Goal: Transaction & Acquisition: Purchase product/service

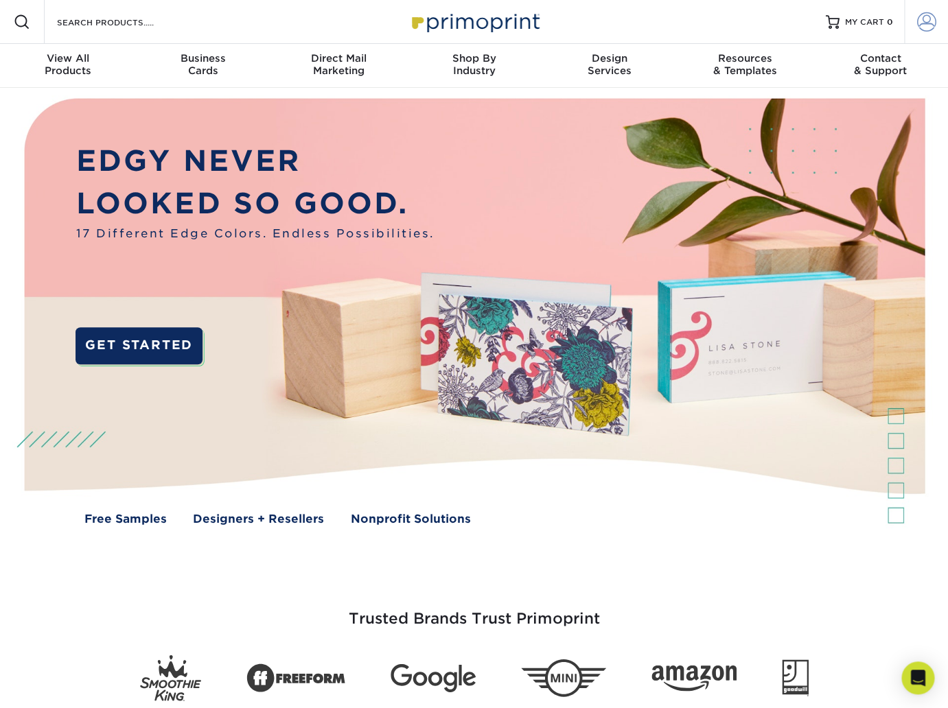
click at [930, 24] on span at bounding box center [926, 21] width 19 height 19
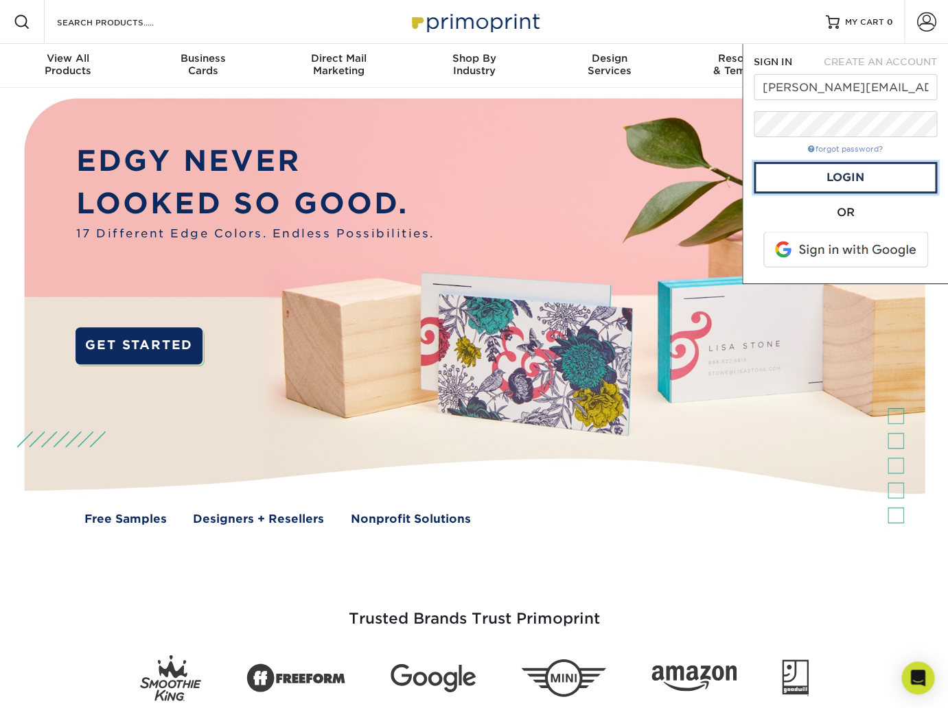
drag, startPoint x: 876, startPoint y: 181, endPoint x: 848, endPoint y: 153, distance: 39.3
click at [876, 181] on link "Login" at bounding box center [844, 178] width 183 height 32
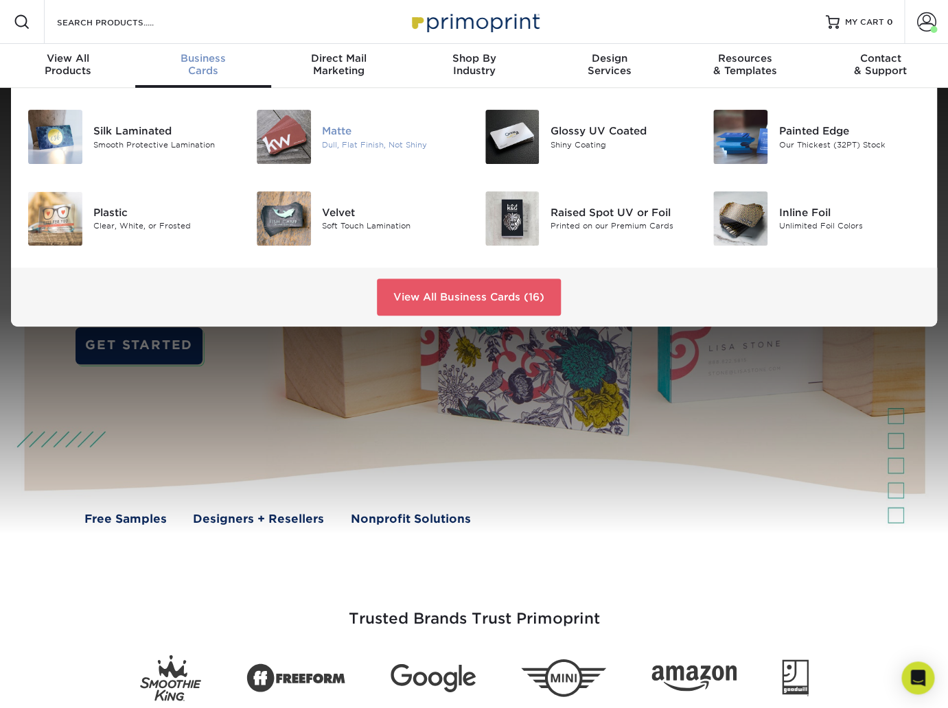
click at [371, 141] on div "Dull, Flat Finish, Not Shiny" at bounding box center [393, 145] width 142 height 12
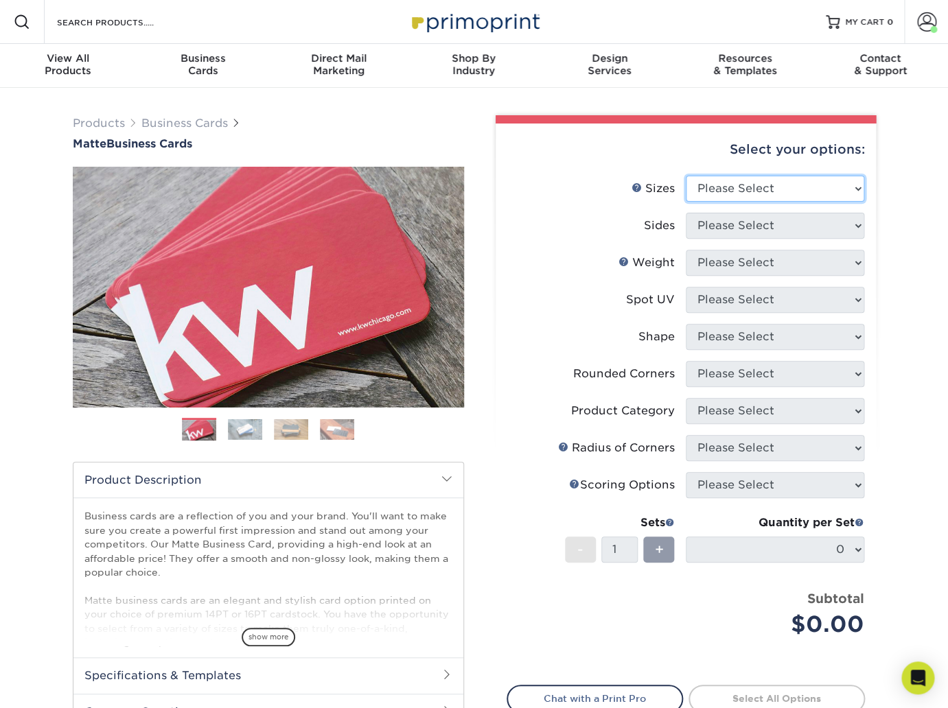
select select "2.00x3.50"
click option "2" x 3.5" - Standard" at bounding box center [0, 0] width 0 height 0
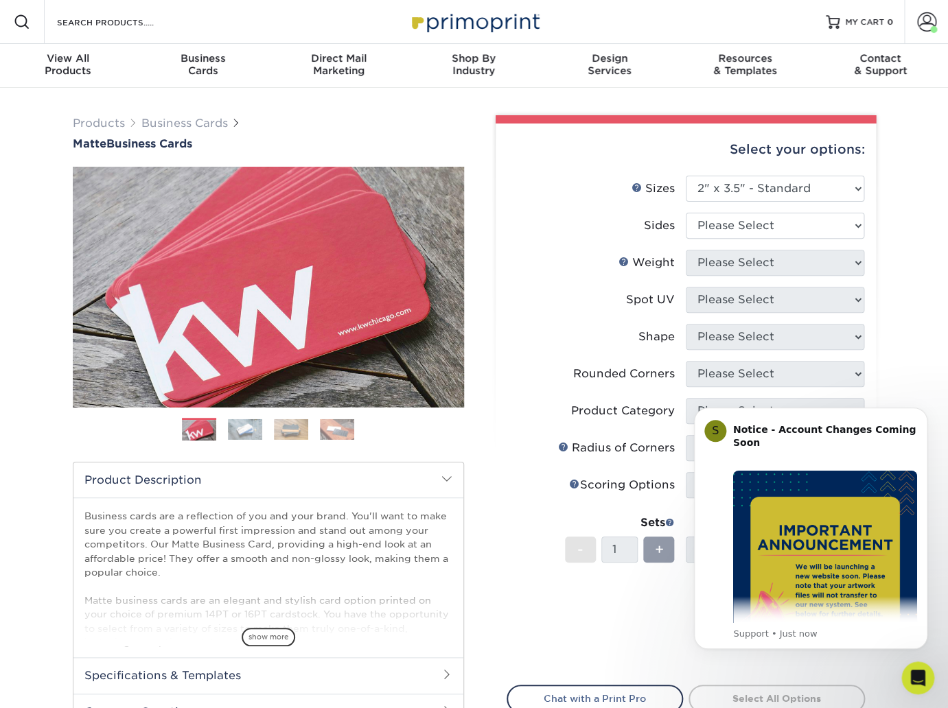
click at [922, 409] on icon "Dismiss notification" at bounding box center [923, 411] width 6 height 6
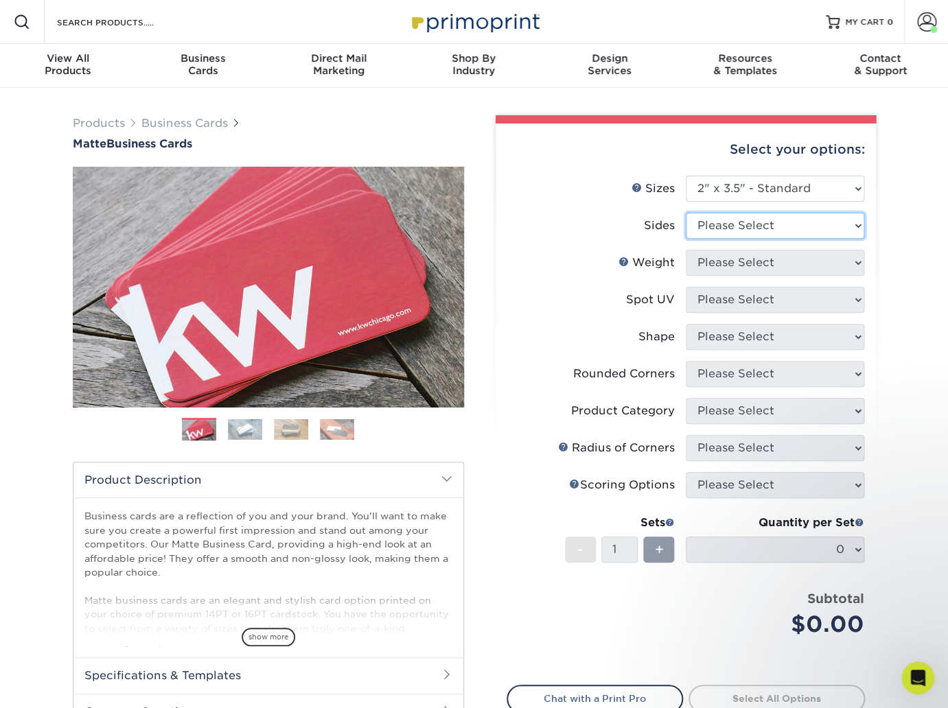
select select "13abbda7-1d64-4f25-8bb2-c179b224825d"
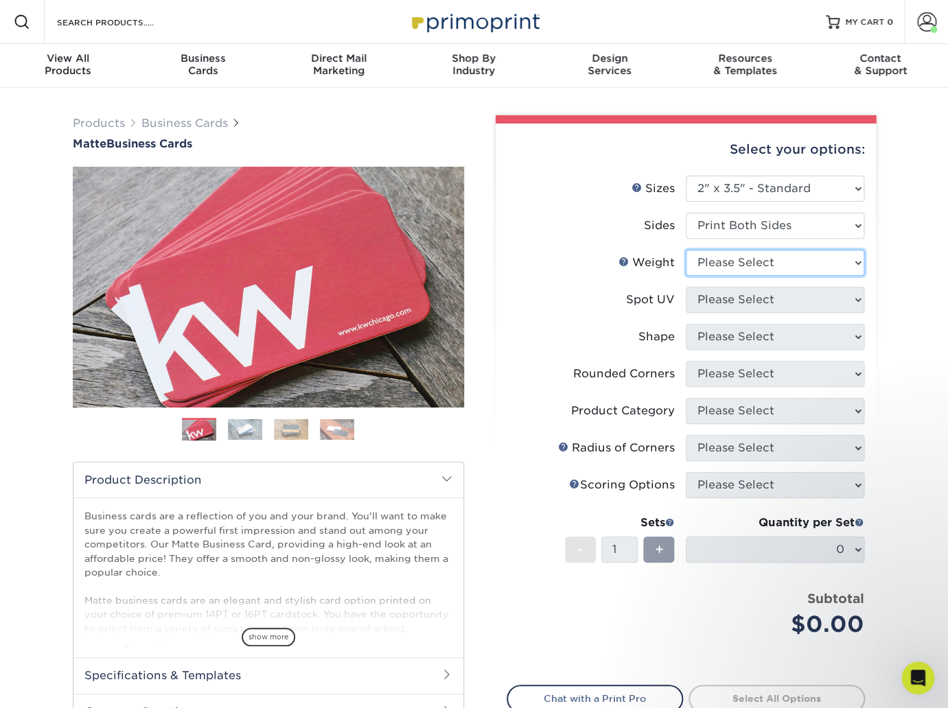
select select "16PT"
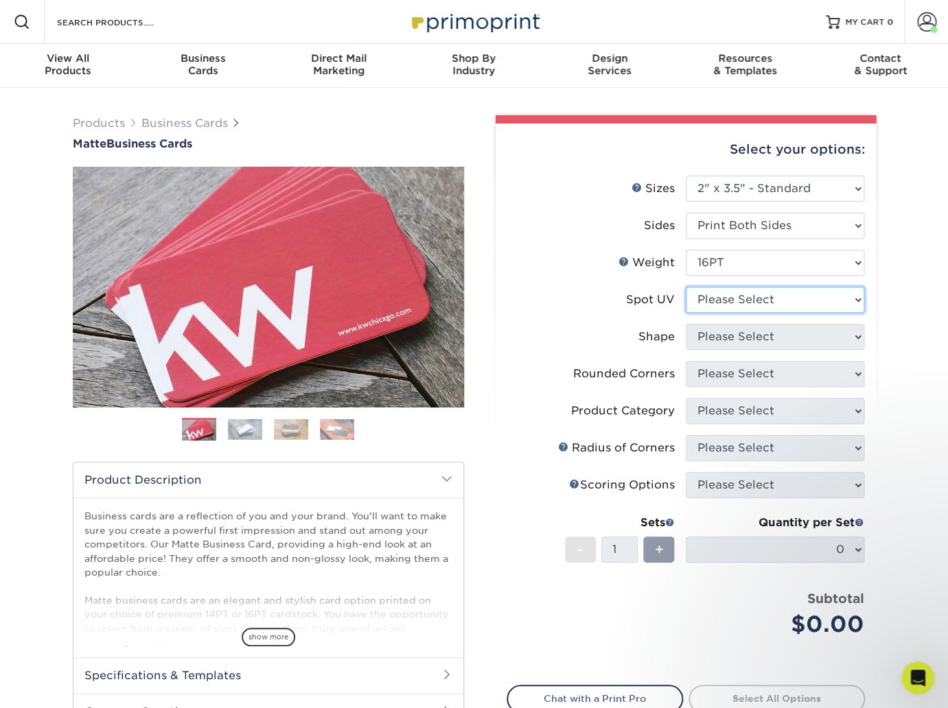
select select "3"
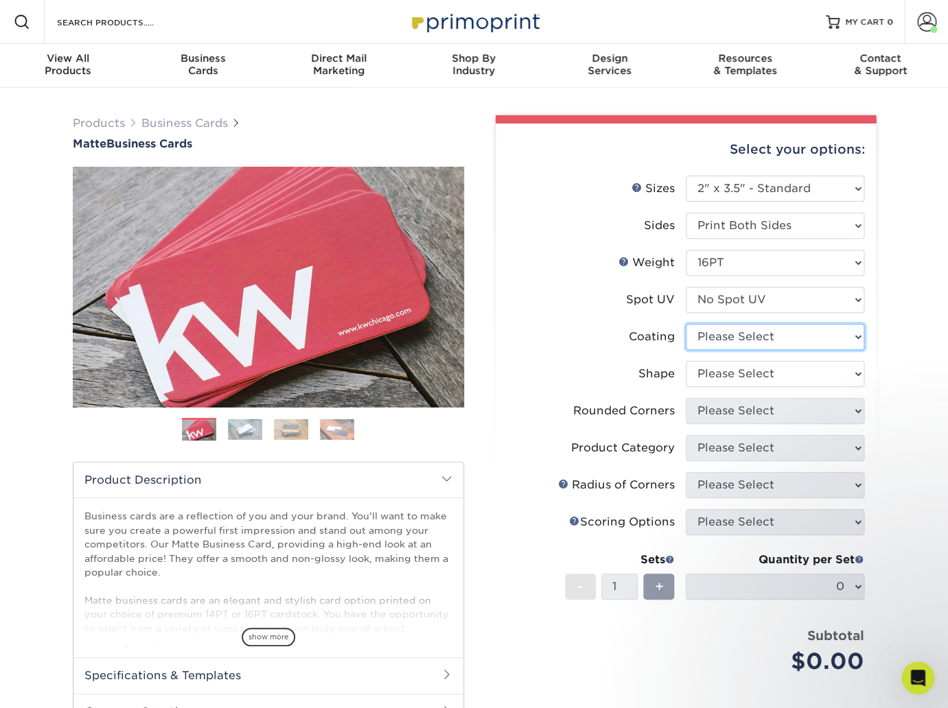
select select "121bb7b5-3b4d-429f-bd8d-bbf80e953313"
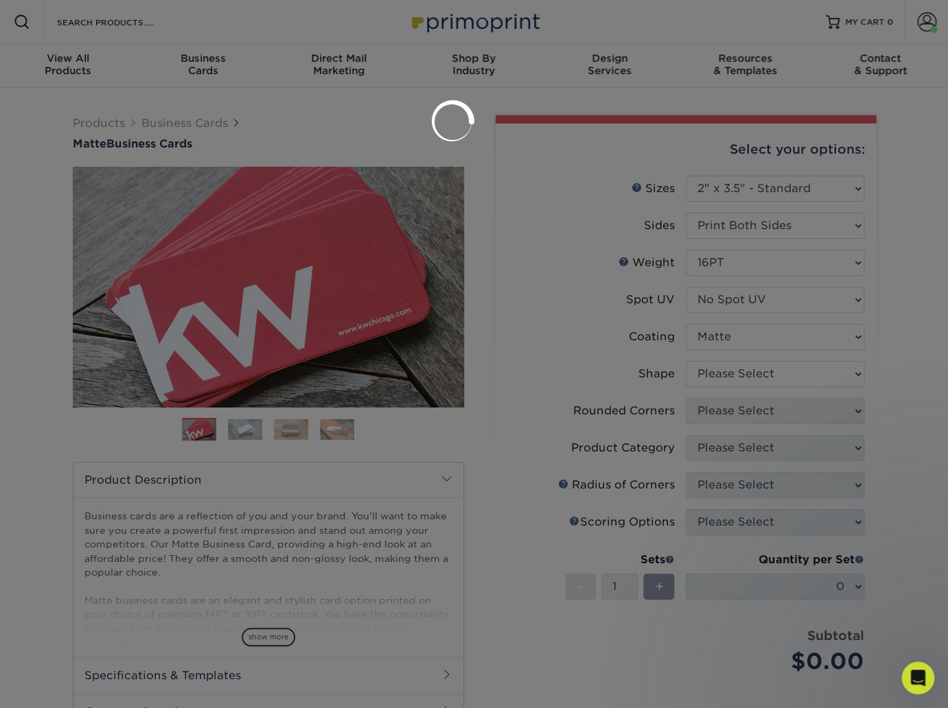
click at [763, 373] on div at bounding box center [474, 354] width 948 height 708
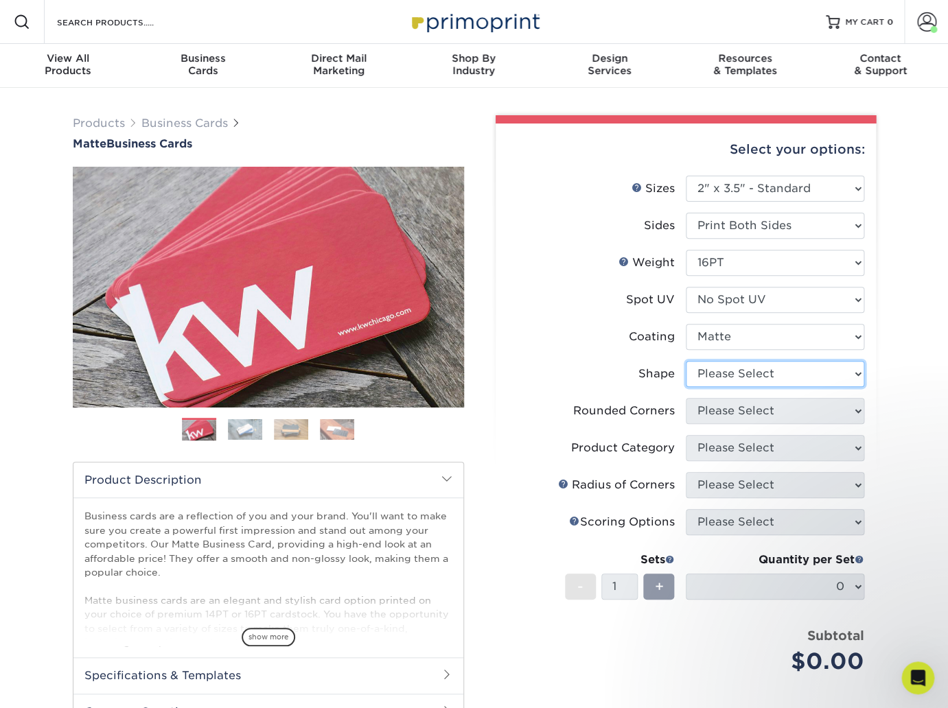
select select "standard"
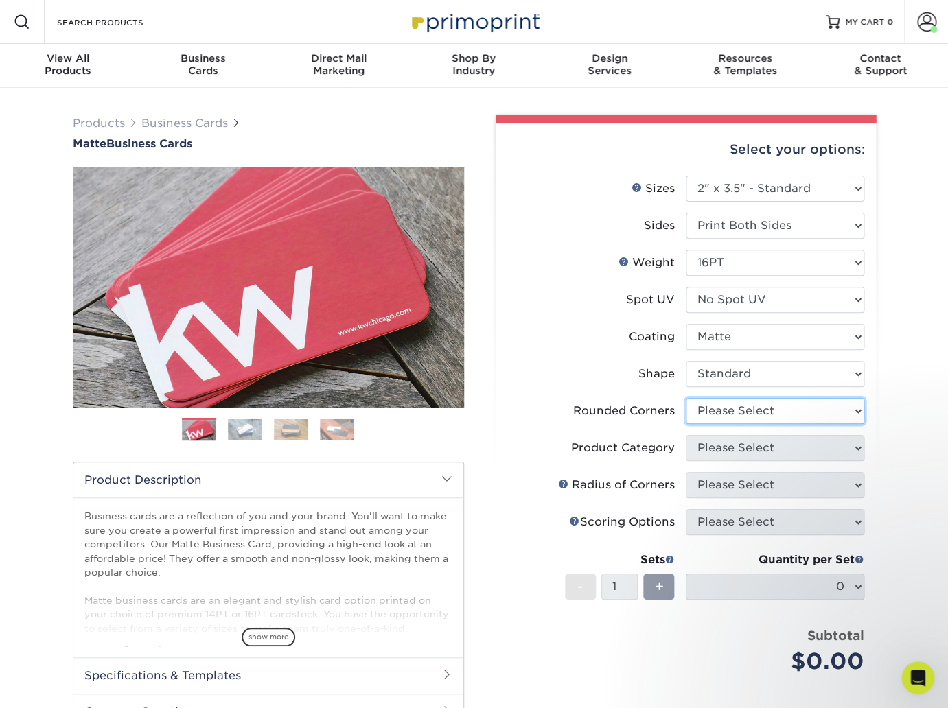
select select "0"
click option "No" at bounding box center [0, 0] width 0 height 0
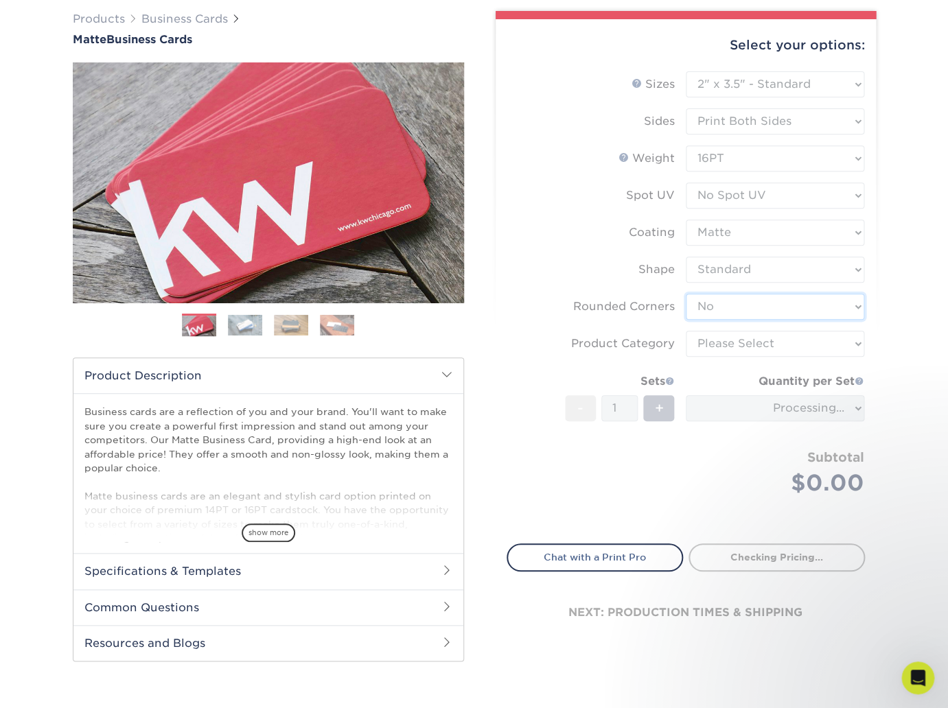
scroll to position [105, 0]
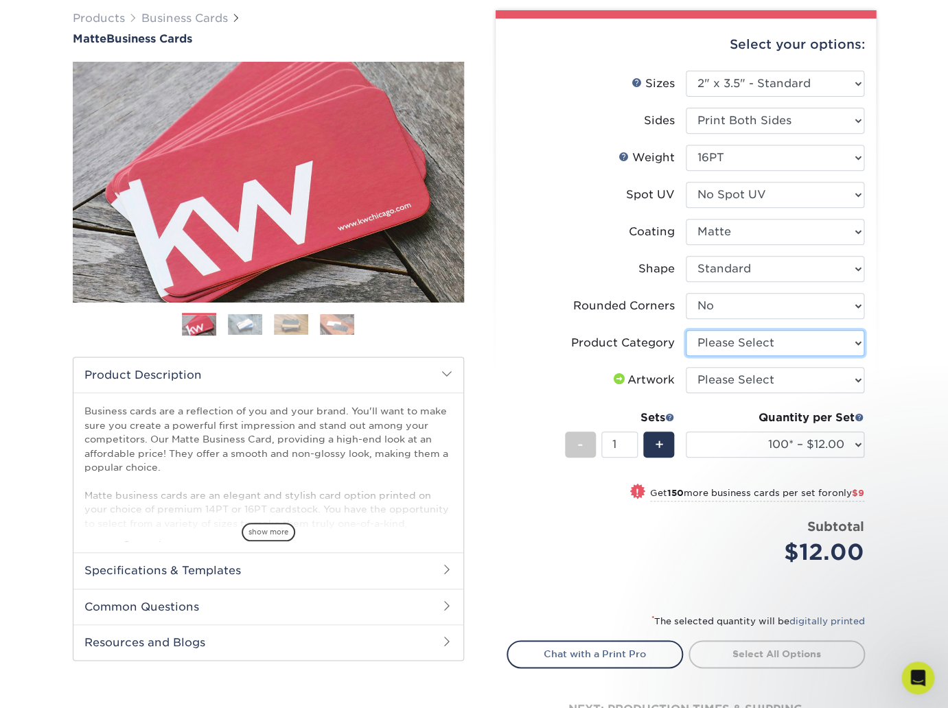
select select "3b5148f1-0588-4f88-a218-97bcfdce65c1"
click option "Business Cards" at bounding box center [0, 0] width 0 height 0
select select "upload"
click option "I will upload files" at bounding box center [0, 0] width 0 height 0
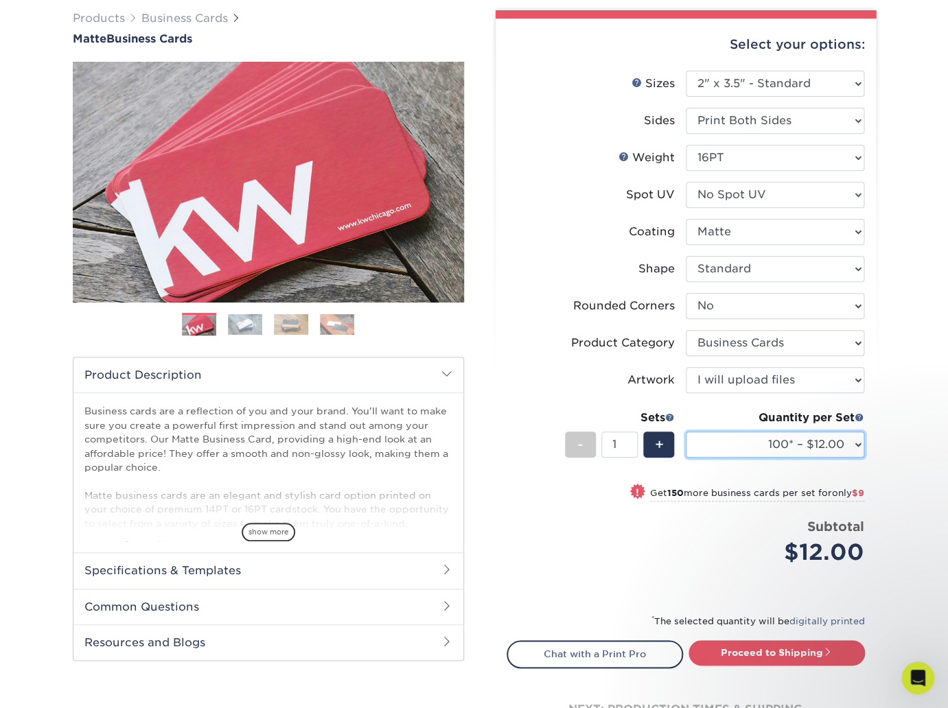
click at [686, 432] on select "100* – $12.00 250* – $21.00 500 – $42.00 1000 – $53.00 2500 – $95.00 5000 – $18…" at bounding box center [775, 445] width 178 height 26
select select "500 – $42.00"
click option "500 – $42.00" at bounding box center [0, 0] width 0 height 0
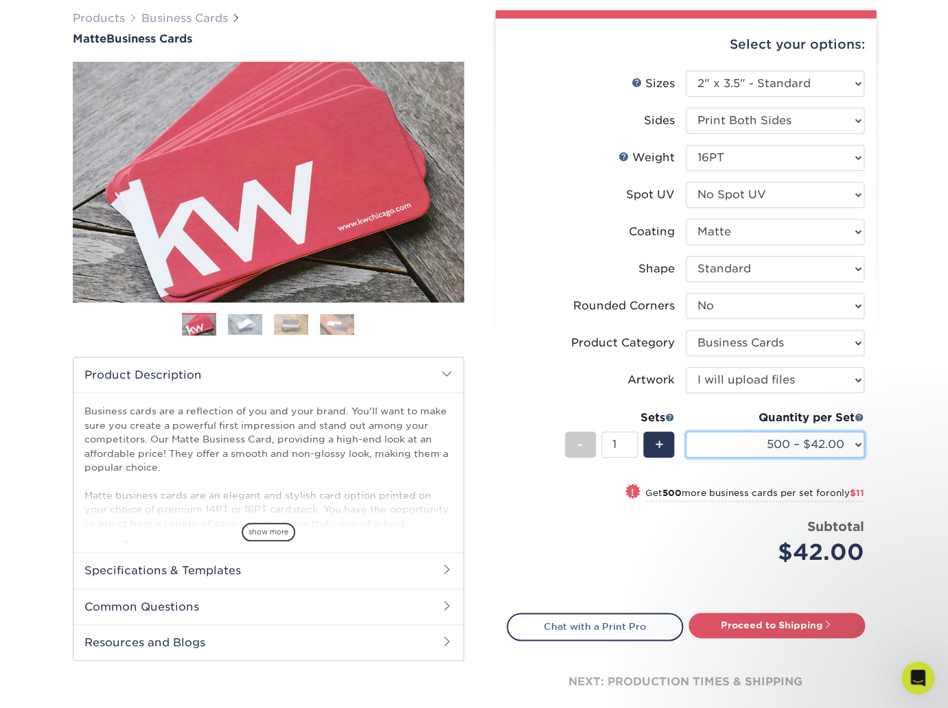
scroll to position [0, 0]
